Goal: Use online tool/utility: Utilize a website feature to perform a specific function

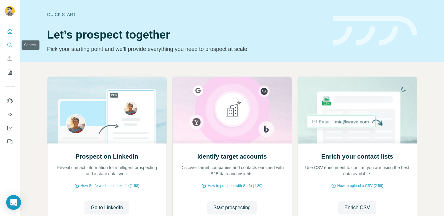
click at [9, 47] on icon "Search" at bounding box center [10, 45] width 6 height 6
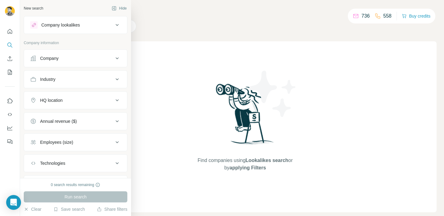
click at [51, 80] on div "Industry" at bounding box center [47, 79] width 15 height 6
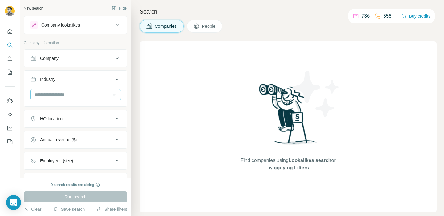
click at [58, 93] on input at bounding box center [72, 94] width 76 height 7
type input "********"
click at [71, 96] on input "********" at bounding box center [72, 94] width 76 height 7
type input "**********"
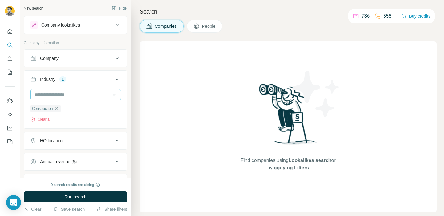
click at [60, 100] on div at bounding box center [72, 94] width 76 height 10
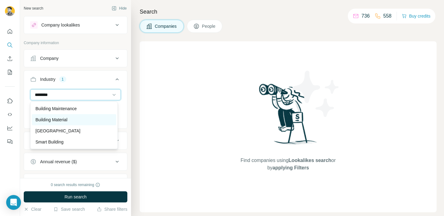
type input "********"
click at [58, 118] on p "Building Material" at bounding box center [51, 120] width 32 height 6
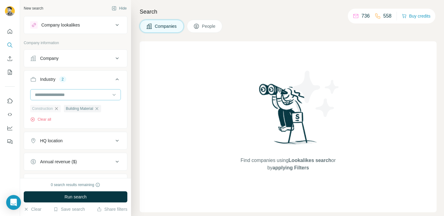
click at [60, 96] on input at bounding box center [72, 94] width 76 height 7
type input "*****"
click at [61, 111] on div "Wholesale" at bounding box center [73, 108] width 77 height 6
click at [62, 97] on input at bounding box center [72, 94] width 76 height 7
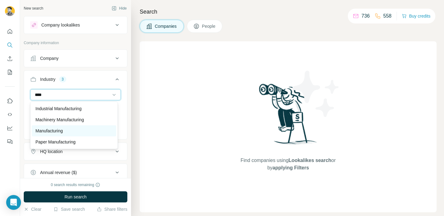
type input "****"
click at [60, 130] on p "Manufacturing" at bounding box center [48, 131] width 27 height 6
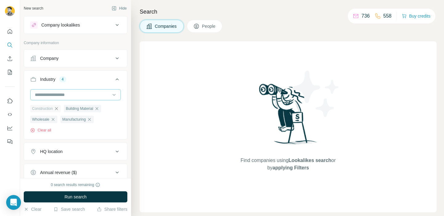
click at [59, 97] on input at bounding box center [72, 94] width 76 height 7
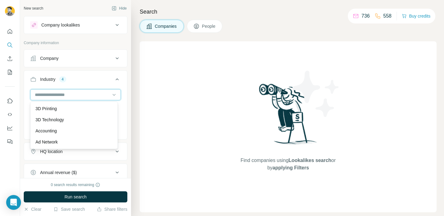
click at [59, 97] on input at bounding box center [72, 94] width 76 height 7
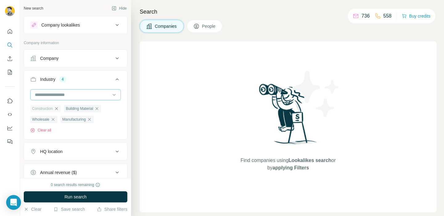
click at [63, 92] on input at bounding box center [72, 94] width 76 height 7
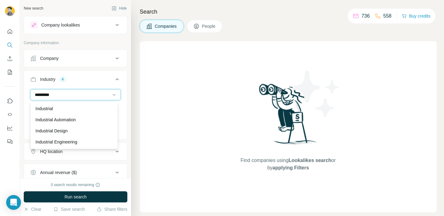
type input "**********"
click at [81, 78] on div "Industry 4" at bounding box center [71, 79] width 83 height 6
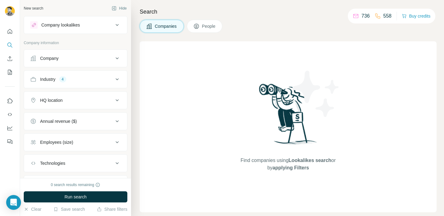
click at [88, 122] on div "Annual revenue ($)" at bounding box center [71, 121] width 83 height 6
click at [49, 155] on span "10-50M" at bounding box center [46, 158] width 17 height 6
click at [49, 171] on span "50-100M" at bounding box center [47, 169] width 19 height 6
click at [99, 121] on div "Annual revenue ($) 2" at bounding box center [71, 121] width 83 height 6
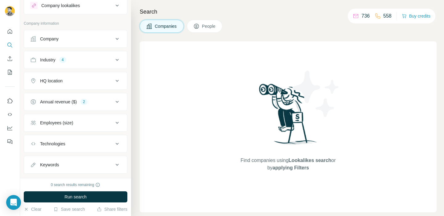
scroll to position [26, 0]
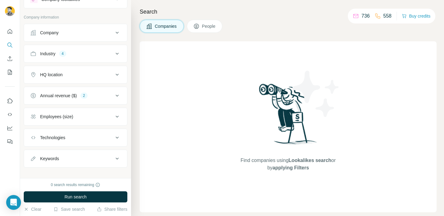
click at [95, 121] on button "Employees (size)" at bounding box center [75, 116] width 103 height 15
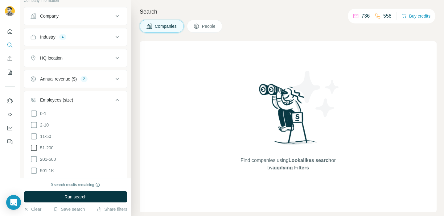
scroll to position [43, 0]
click at [50, 145] on span "51-200" at bounding box center [46, 147] width 16 height 6
click at [48, 157] on span "201-500" at bounding box center [47, 158] width 18 height 6
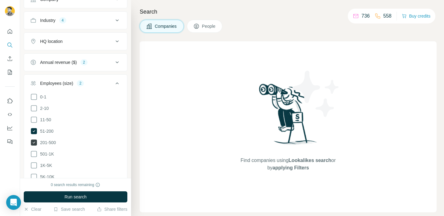
scroll to position [59, 0]
click at [53, 194] on button "Run search" at bounding box center [76, 196] width 104 height 11
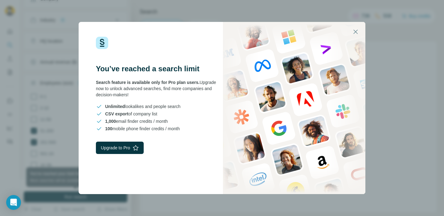
click at [62, 163] on div "You’ve reached a search limit Search feature is available only for Pro plan use…" at bounding box center [222, 108] width 444 height 216
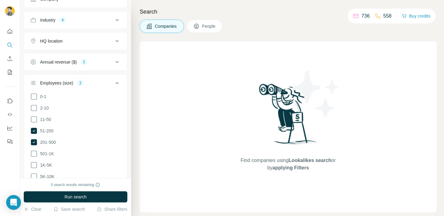
click at [84, 81] on div "Employees (size) 2" at bounding box center [71, 83] width 83 height 6
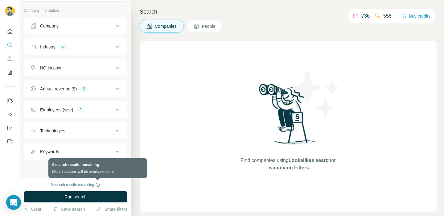
click at [97, 183] on icon at bounding box center [97, 184] width 5 height 5
click at [98, 184] on icon at bounding box center [98, 185] width 0 height 2
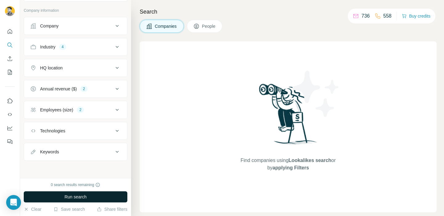
click at [81, 196] on span "Run search" at bounding box center [75, 197] width 22 height 6
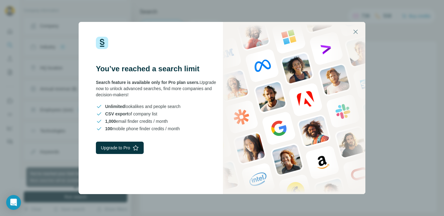
click at [49, 147] on div "You’ve reached a search limit Search feature is available only for Pro plan use…" at bounding box center [222, 108] width 444 height 216
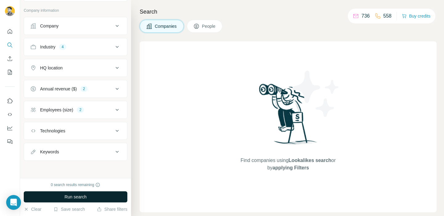
click at [53, 43] on button "Industry 4" at bounding box center [75, 46] width 103 height 15
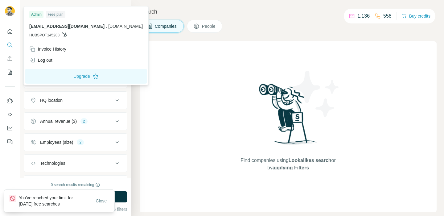
click at [8, 11] on img at bounding box center [10, 11] width 10 height 10
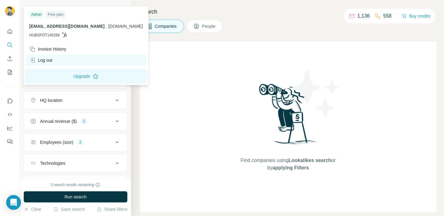
click at [71, 64] on div "Log out" at bounding box center [86, 60] width 121 height 11
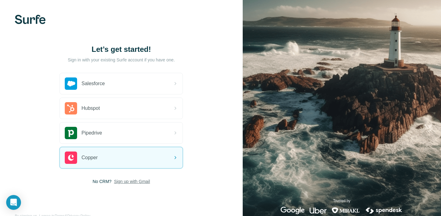
click at [134, 184] on span "Sign up with Gmail" at bounding box center [132, 181] width 36 height 6
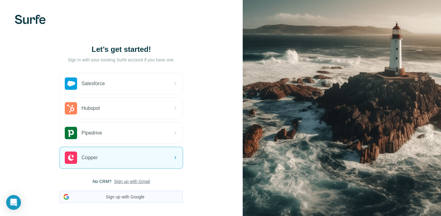
click at [128, 199] on button "Sign up with Google" at bounding box center [121, 197] width 123 height 12
